Goal: Task Accomplishment & Management: Complete application form

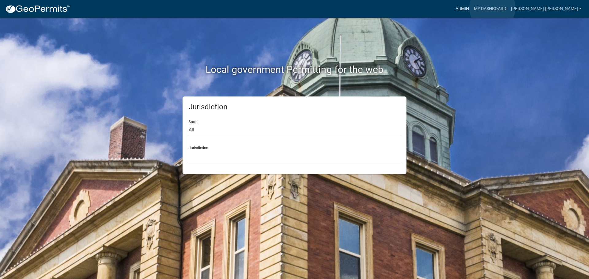
click at [471, 8] on link "Admin" at bounding box center [462, 9] width 18 height 12
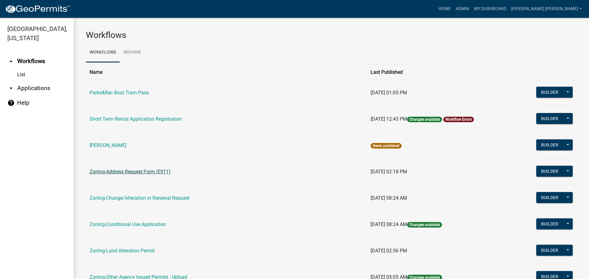
click at [139, 173] on link "Zoning-Address Request Form (E911)" at bounding box center [130, 172] width 81 height 6
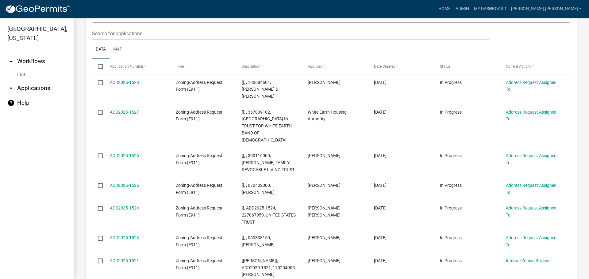
scroll to position [31, 0]
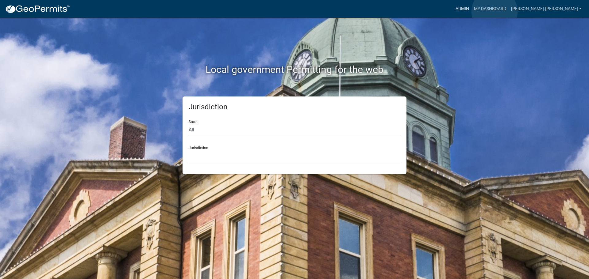
click at [471, 12] on link "Admin" at bounding box center [462, 9] width 18 height 12
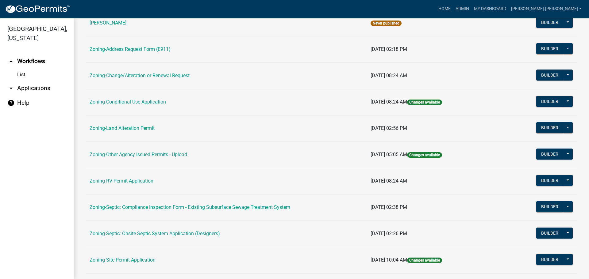
scroll to position [187, 0]
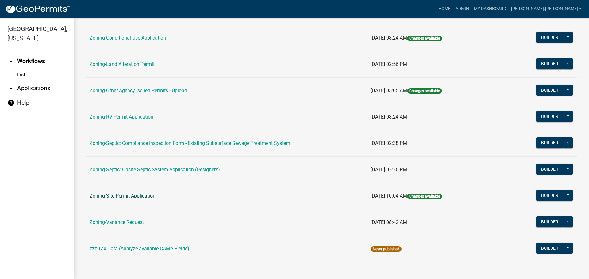
click at [125, 198] on link "Zoning-Site Permit Application" at bounding box center [123, 196] width 66 height 6
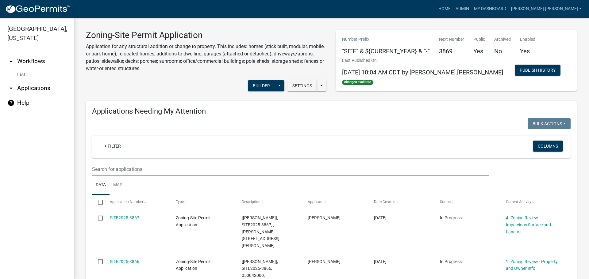
click at [248, 172] on input "text" at bounding box center [290, 169] width 397 height 13
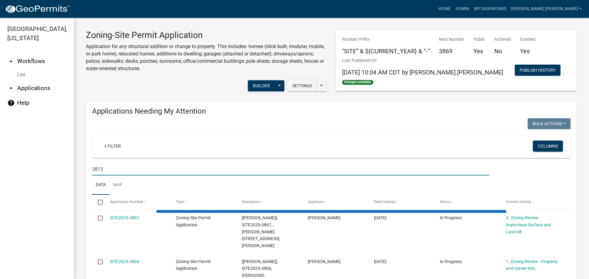
type input "3813"
click at [248, 172] on input "3813" at bounding box center [290, 169] width 397 height 13
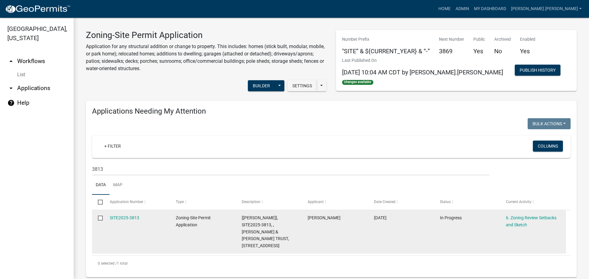
click at [119, 214] on datatable-body-cell "SITE2025-3813" at bounding box center [137, 232] width 66 height 44
click at [120, 216] on link "SITE2025-3813" at bounding box center [124, 217] width 29 height 5
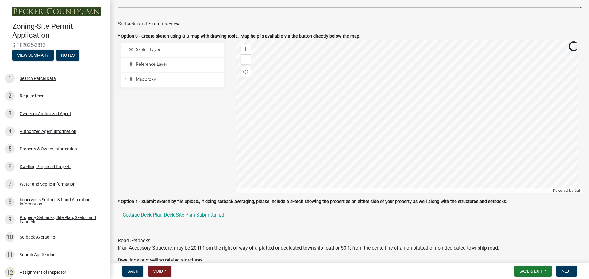
scroll to position [337, 0]
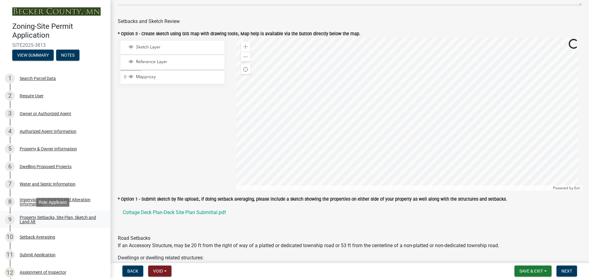
click at [74, 214] on link "9 Property Setbacks, Site Plan, Sketch and Land Alt" at bounding box center [55, 220] width 110 height 18
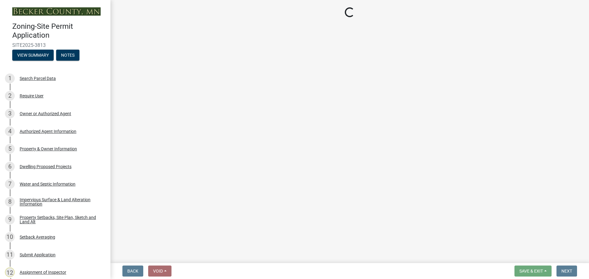
select select "7b13c63f-e699-4112-b373-98fbd28ec536"
select select "ad3f1f1c-7656-4cfc-b9d8-d6dc1c91b001"
select select "b56a4575-9846-47cf-8067-c59a4853da22"
select select "12f785fb-c378-4b18-841c-21c73dc99083"
select select "e8ab2dc3-aa3f-46f3-9b4a-37eb25ad84af"
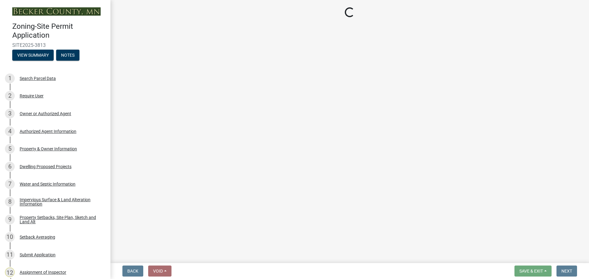
select select "27b2a8b4-abf6-463e-8c0c-7c5d2b4fe26f"
select select "b98836ba-4715-455d-97ab-be9a9df498a8"
select select "d61e3758-d187-40af-a435-5e09c3f3d509"
select select "c8b8ea71-7088-4e87-a493-7bc88cc2835b"
select select "133211ff-91ce-4a0a-9235-b48a7e2069a0"
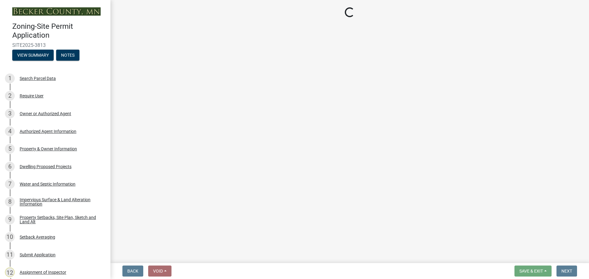
select select "f51aecae-0421-4f67-bd2d-0cff8a85c7cd"
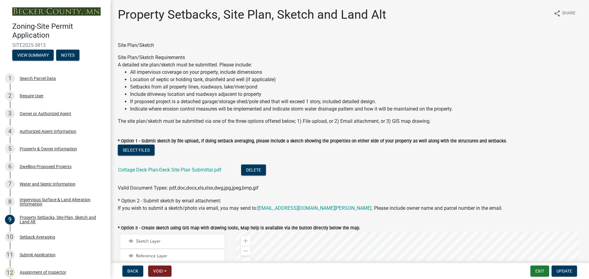
click at [196, 166] on div "Cottage Deck Plan-Deck Site Plan Submittal.pdf" at bounding box center [174, 171] width 113 height 13
click at [196, 168] on link "Cottage Deck Plan-Deck Site Plan Submittal.pdf" at bounding box center [169, 170] width 103 height 6
click at [31, 115] on div "Owner or Authorized Agent" at bounding box center [45, 114] width 51 height 4
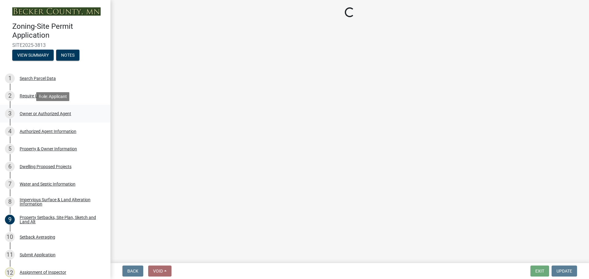
select select "059d621c-7166-4fbc-97da-2eca626821a9"
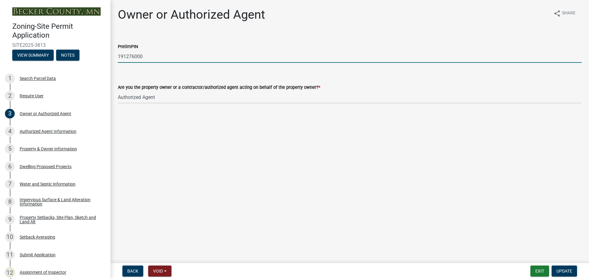
click at [132, 57] on input "191276000" at bounding box center [349, 56] width 463 height 13
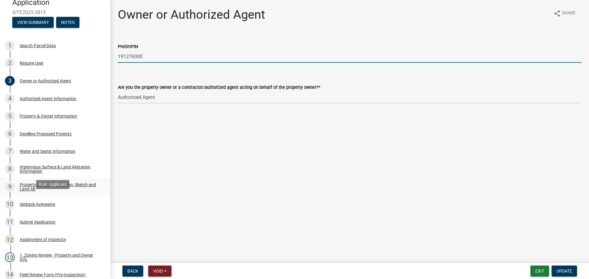
scroll to position [92, 0]
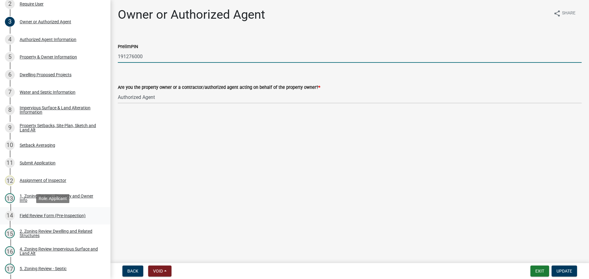
click at [65, 214] on div "Field Review Form (Pre-Inspection)" at bounding box center [53, 216] width 66 height 4
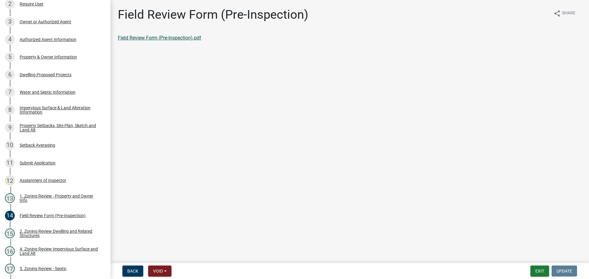
click at [167, 38] on link "Field Review Form (Pre-Inspection).pdf" at bounding box center [159, 38] width 83 height 6
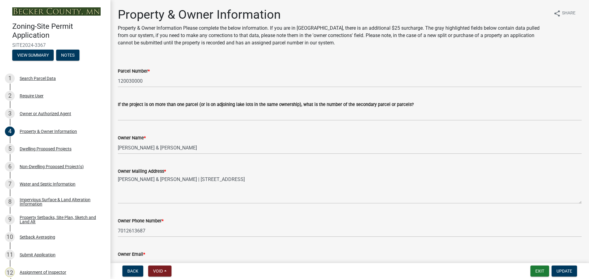
select select "952c78ef-3603-428b-9a7a-234fefdcef74"
